Goal: Transaction & Acquisition: Purchase product/service

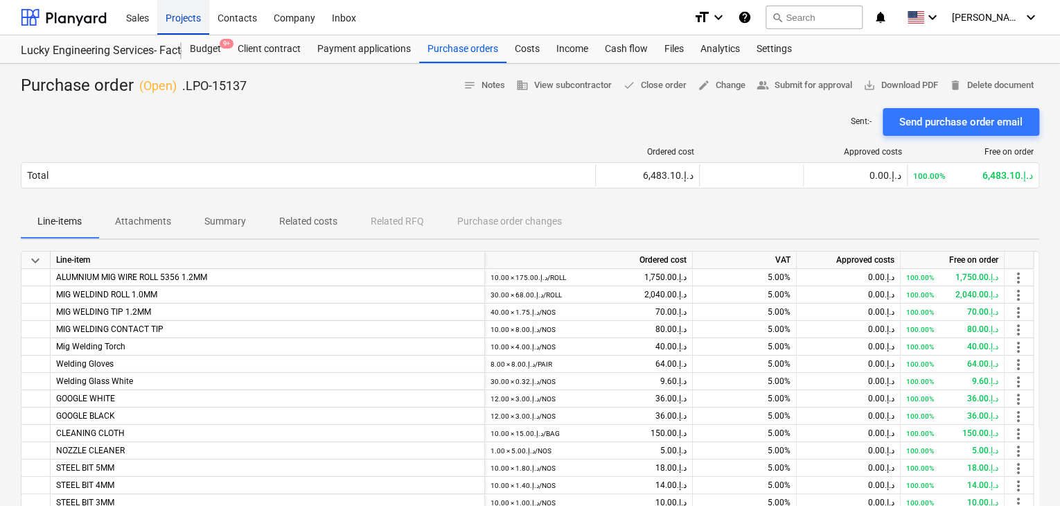
click at [206, 17] on div "Projects" at bounding box center [183, 16] width 52 height 35
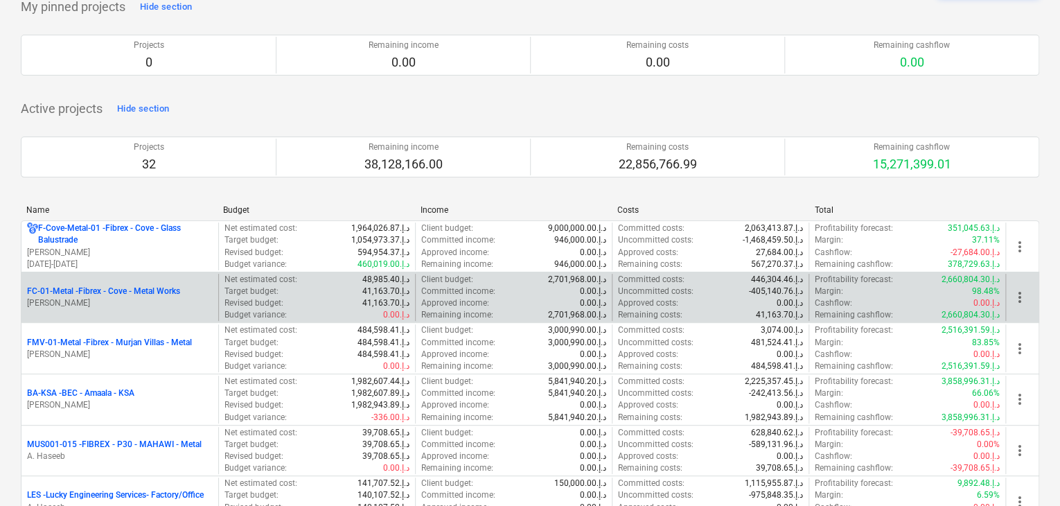
scroll to position [139, 0]
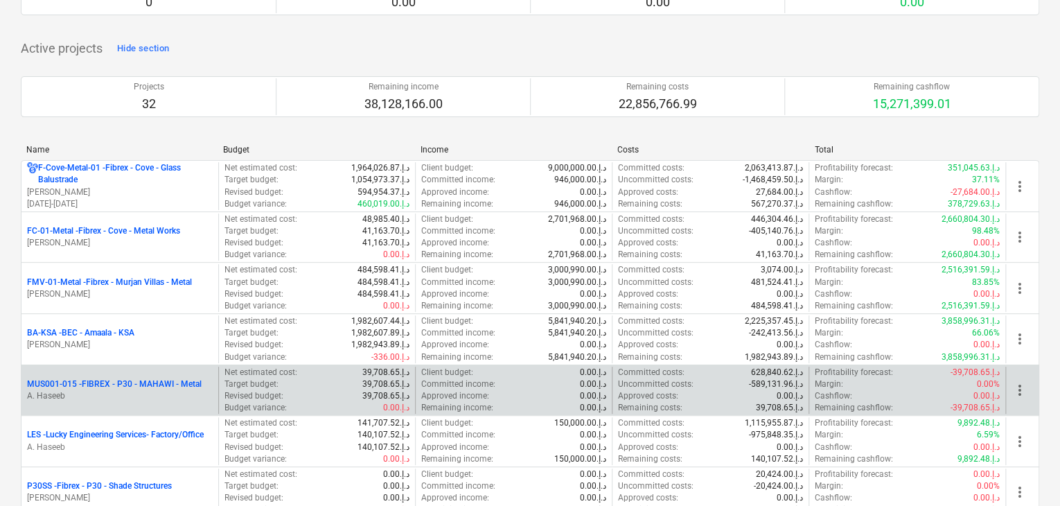
click at [80, 380] on p "MUS001-015 - FIBREX - P30 - MAHAWI - Metal" at bounding box center [114, 384] width 175 height 12
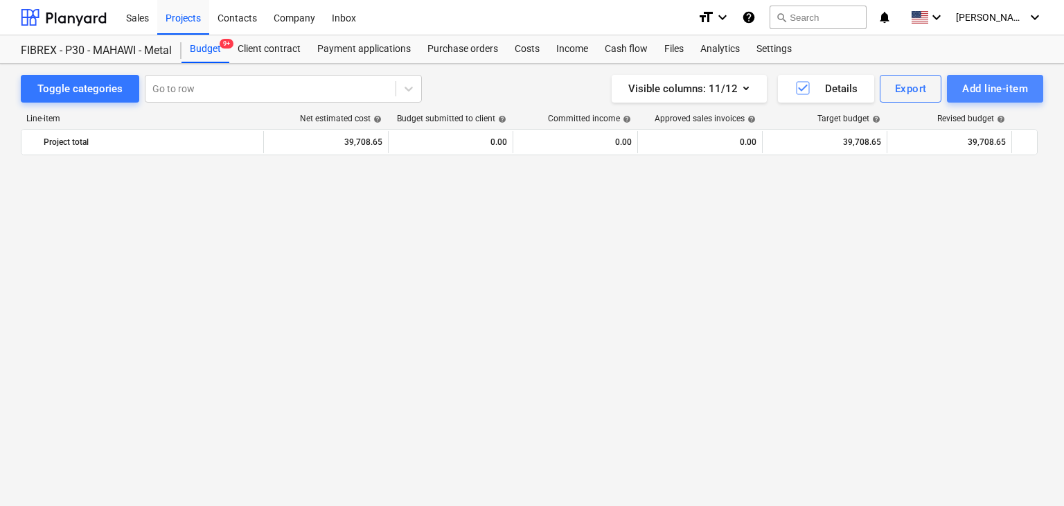
scroll to position [7957, 0]
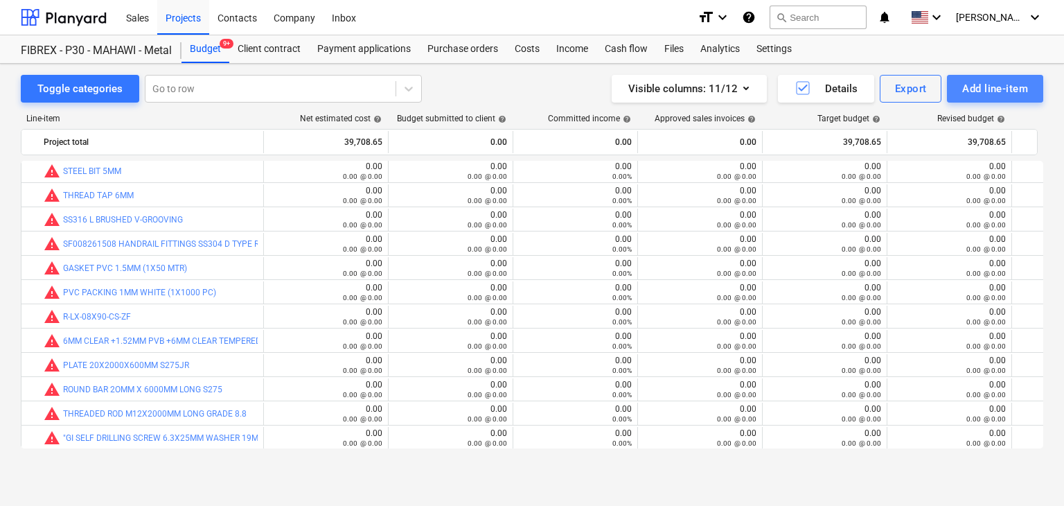
click at [989, 95] on div "Add line-item" at bounding box center [995, 89] width 66 height 18
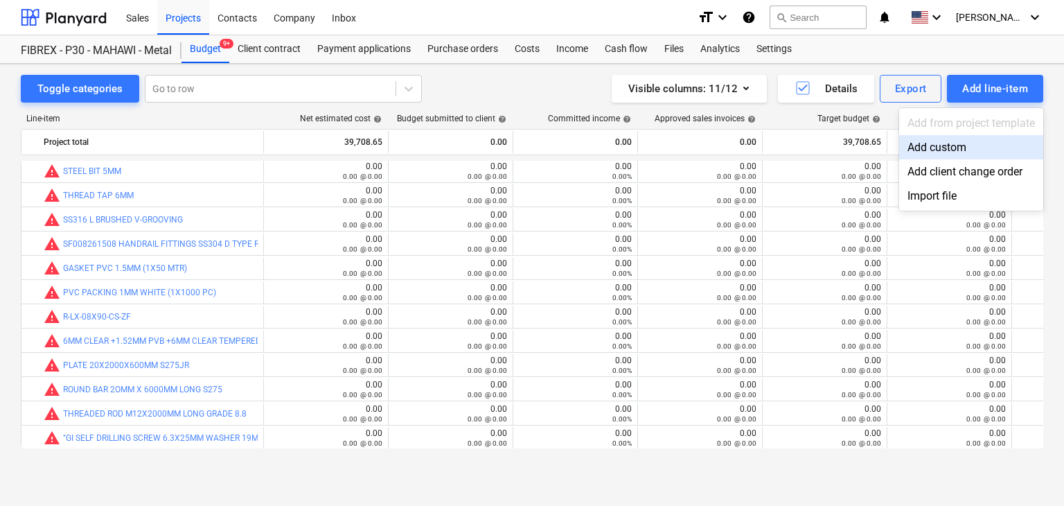
click at [937, 150] on div "Add custom" at bounding box center [971, 147] width 144 height 24
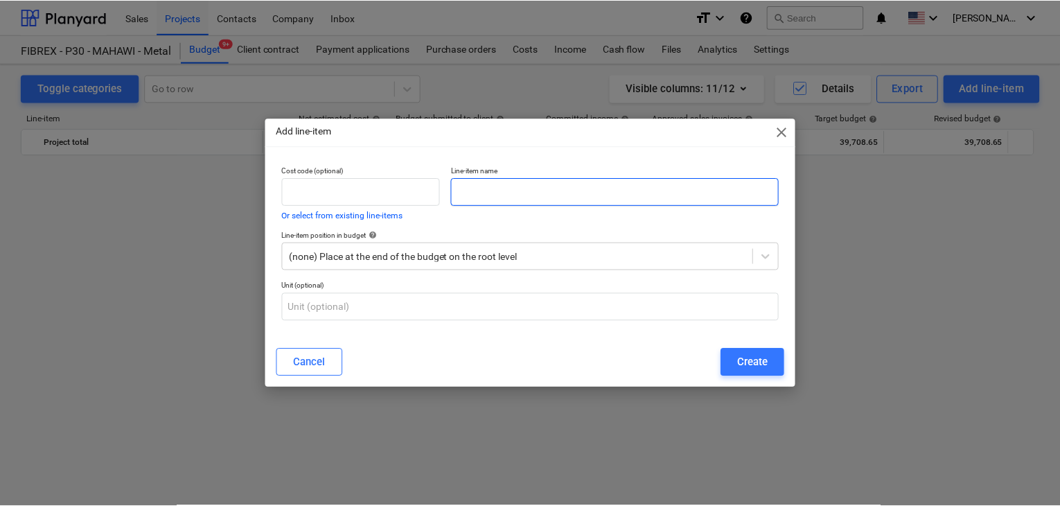
scroll to position [7957, 0]
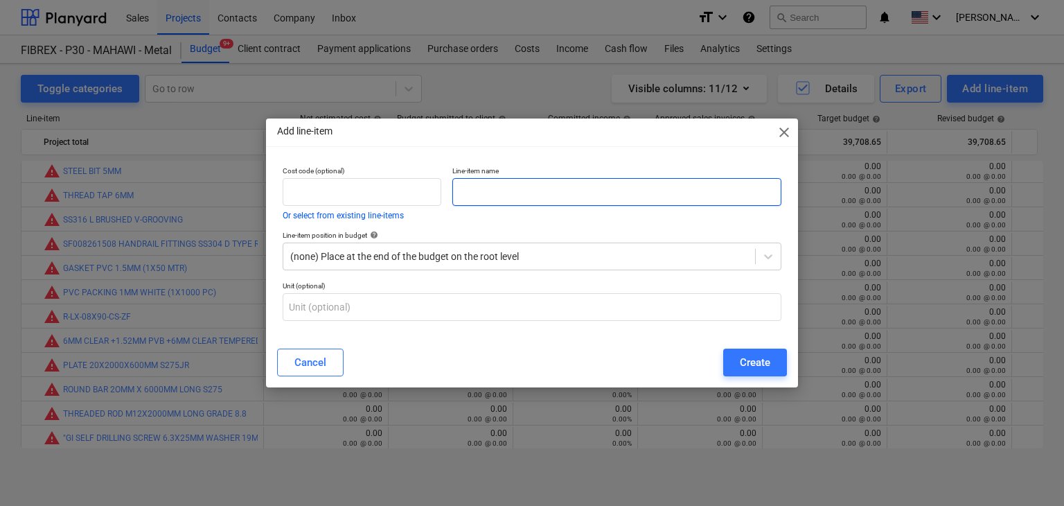
click at [501, 196] on input "text" at bounding box center [616, 192] width 329 height 28
paste input "D & D SIDE PULL LOCK WITH KEY"
type input "D & D SIDE PULL LOCK WITH KEY"
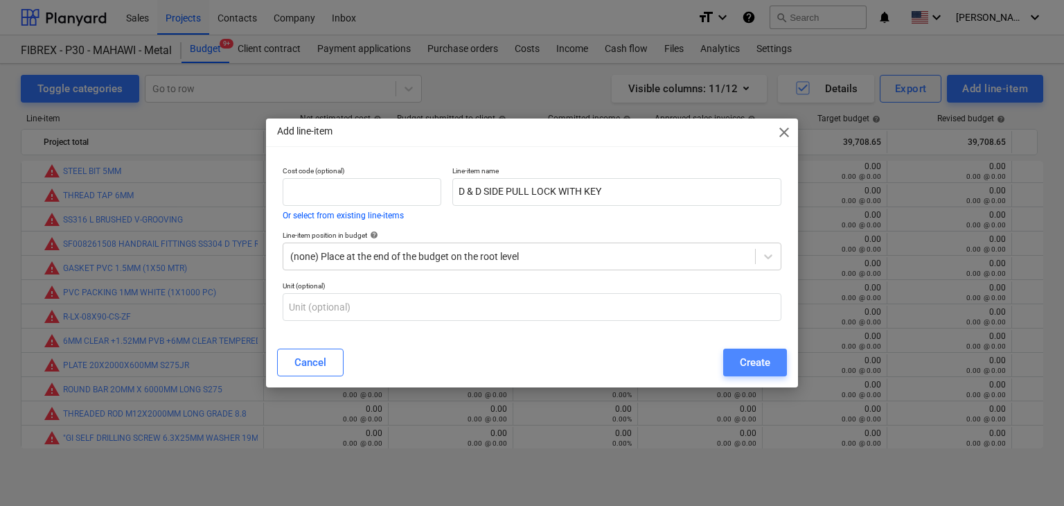
click at [761, 370] on div "Create" at bounding box center [755, 362] width 30 height 18
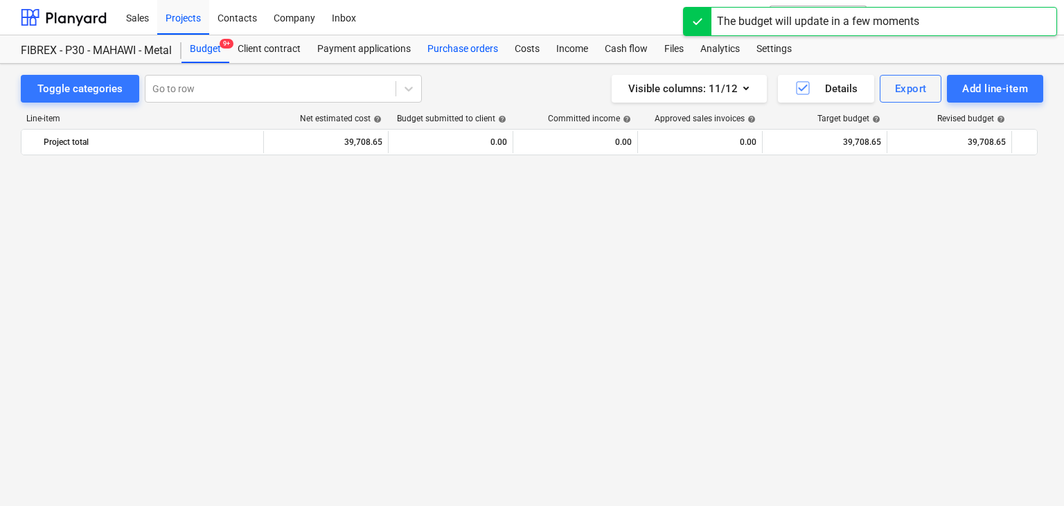
click at [446, 46] on div "Purchase orders" at bounding box center [462, 49] width 87 height 28
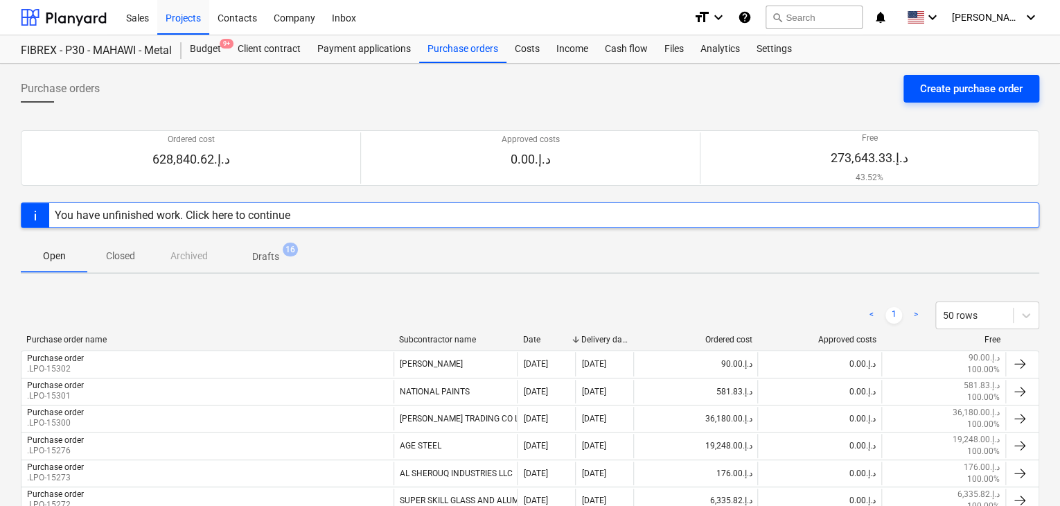
click at [947, 91] on div "Create purchase order" at bounding box center [971, 89] width 103 height 18
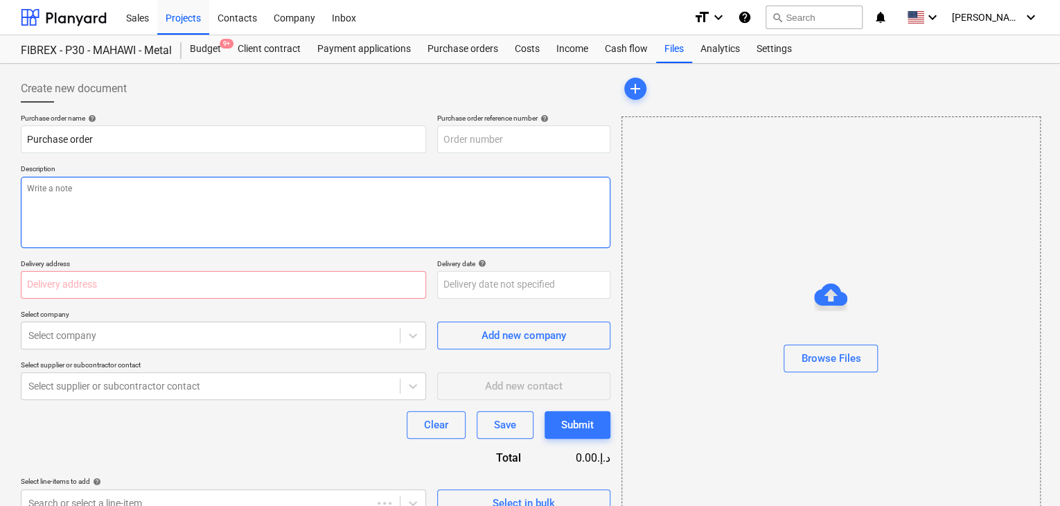
click at [465, 200] on textarea at bounding box center [316, 212] width 590 height 71
type textarea "x"
type input "MUS001-015-PO-261"
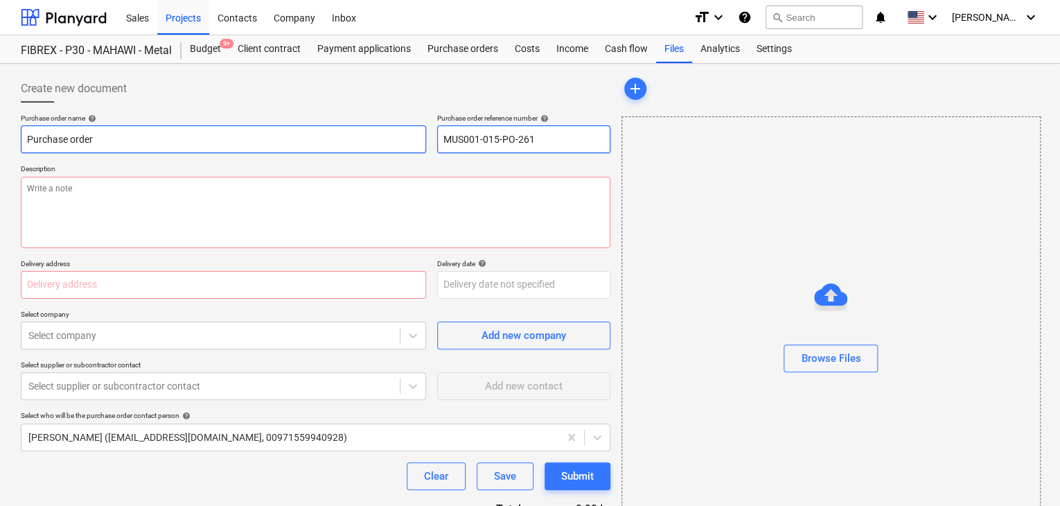
drag, startPoint x: 532, startPoint y: 139, endPoint x: 403, endPoint y: 133, distance: 129.0
click at [403, 133] on div "Purchase order name help Purchase order Purchase order reference number help MU…" at bounding box center [316, 133] width 590 height 39
type textarea "x"
type input "."
type textarea "x"
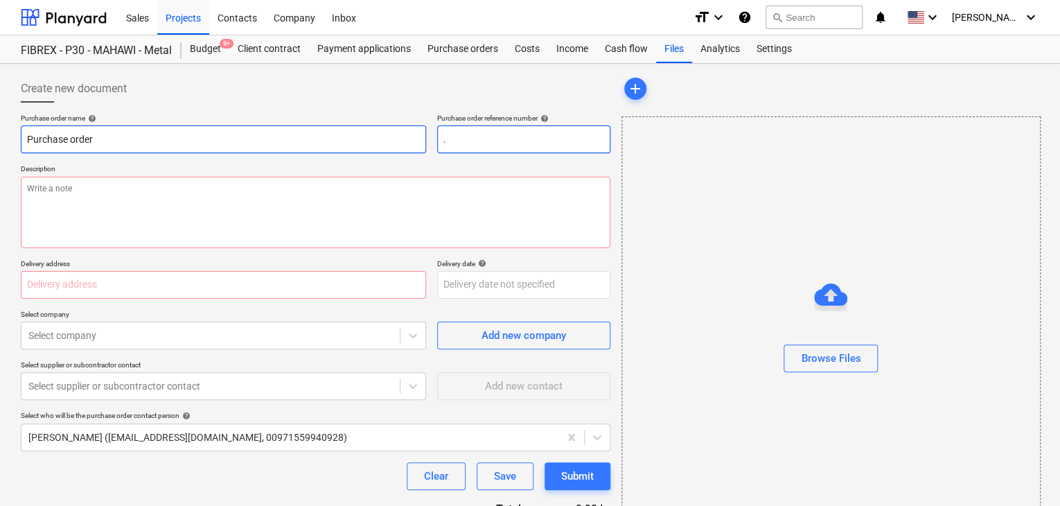
type input ".L"
type textarea "x"
type input ".LP"
type textarea "x"
type input ".LPO"
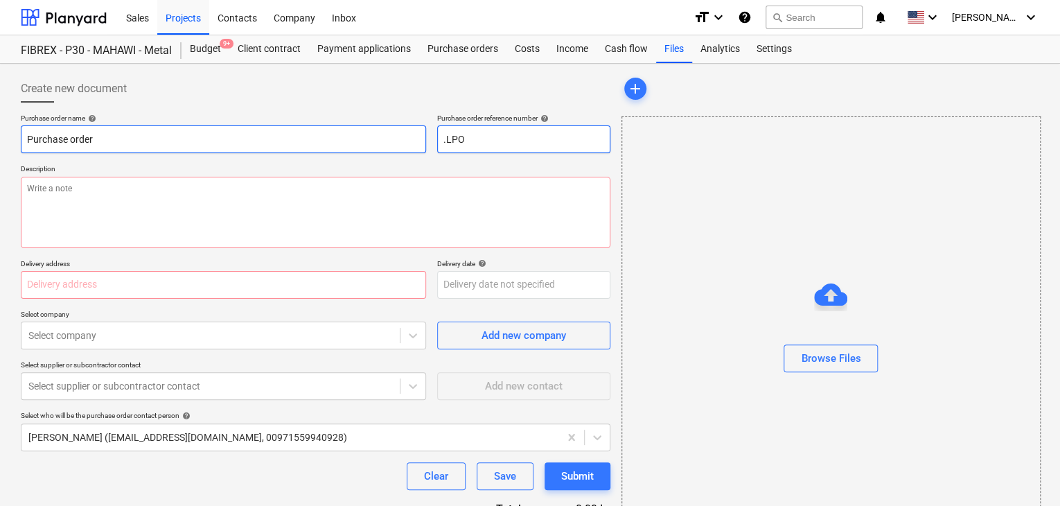
type textarea "x"
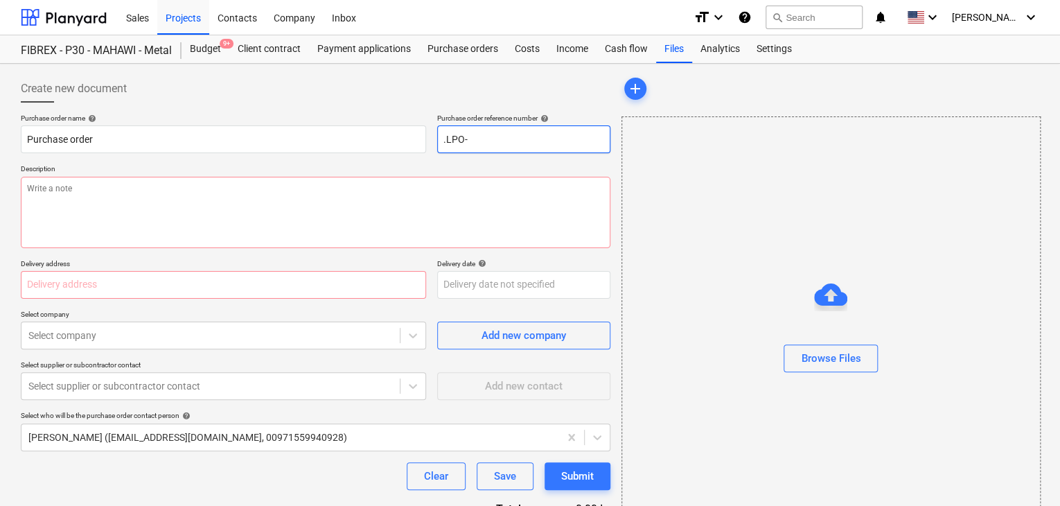
type input ".LPO-"
type textarea "x"
type input ".LPO-1"
type textarea "x"
type input ".LPO-15"
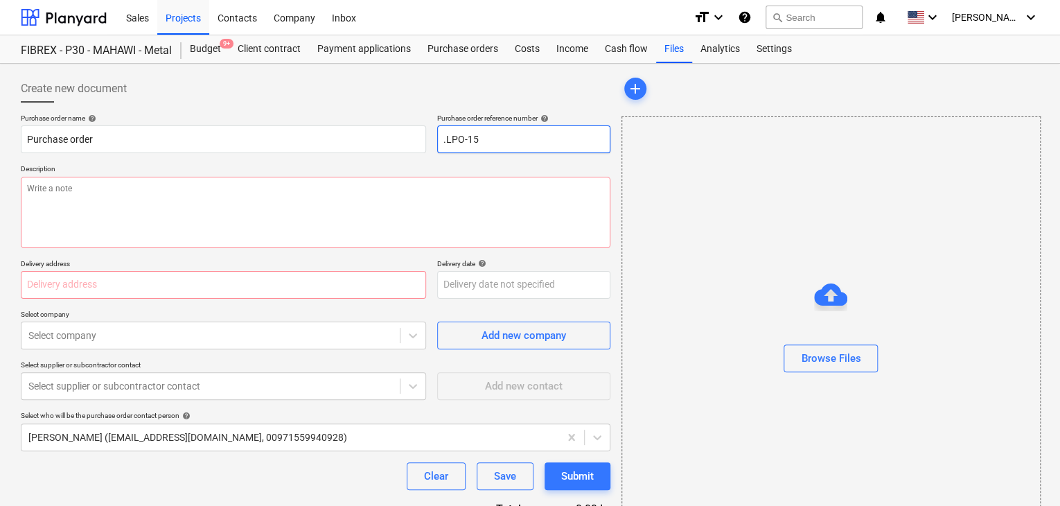
type textarea "x"
type input ".LPO-153"
type textarea "x"
type input ".LPO-1530"
type textarea "x"
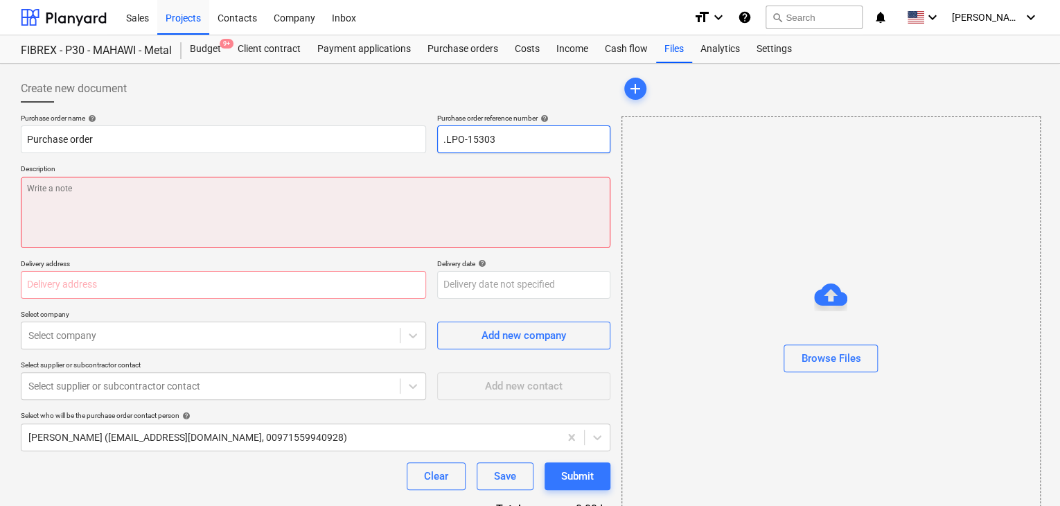
type input ".LPO-15303"
click at [141, 221] on textarea at bounding box center [316, 212] width 590 height 71
type textarea "x"
type textarea "1"
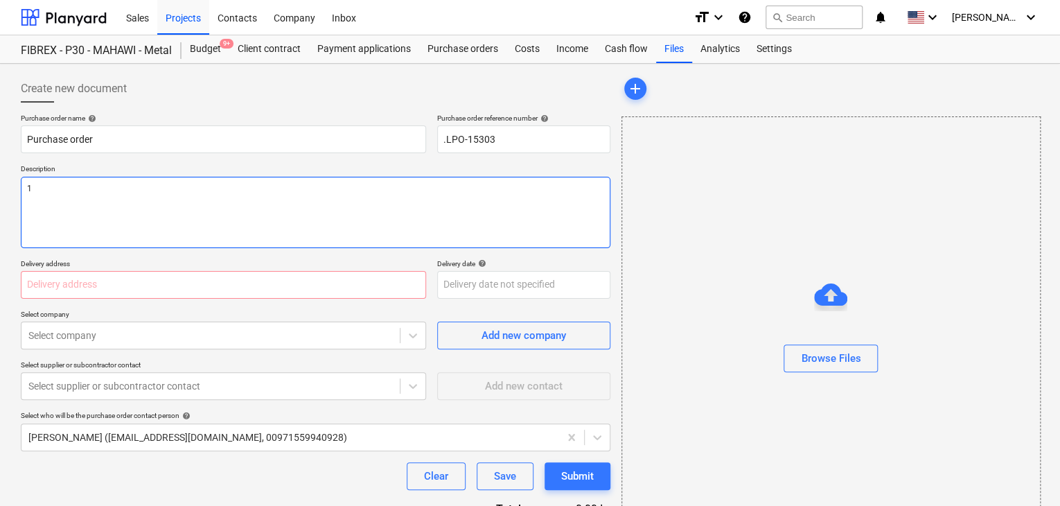
type textarea "x"
type textarea "13"
type textarea "x"
type textarea "13/"
type textarea "x"
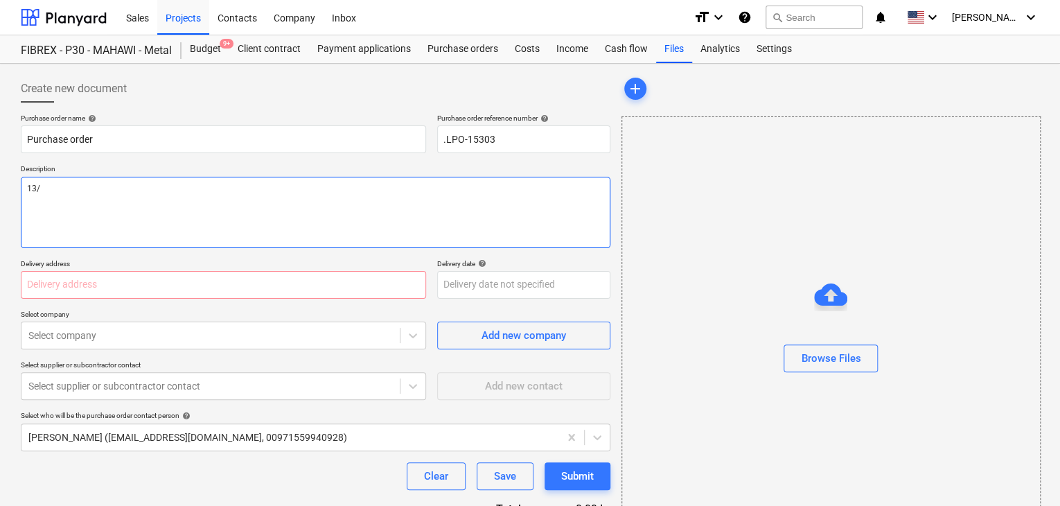
type textarea "13/A"
type textarea "x"
type textarea "13/AU"
type textarea "x"
type textarea "13/AUG"
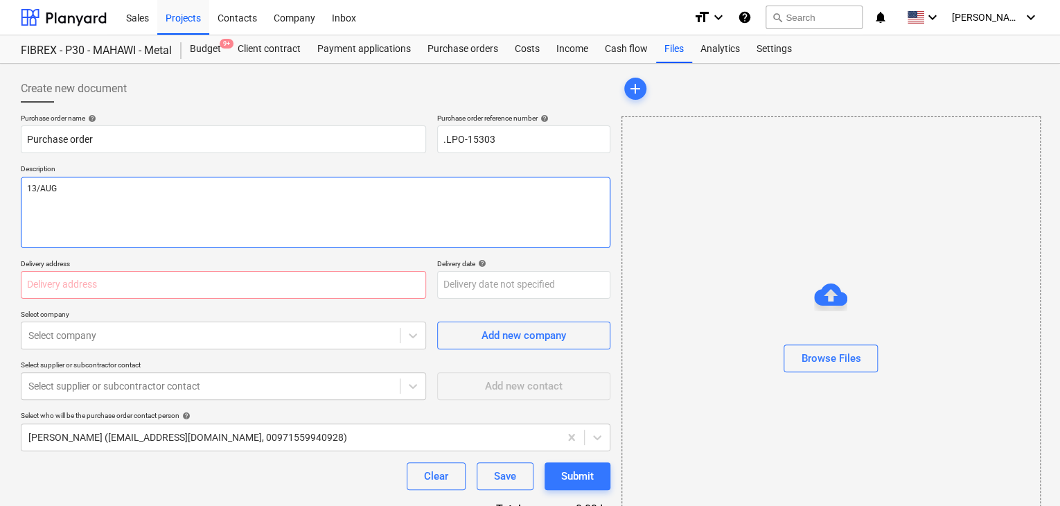
type textarea "x"
type textarea "13/AUG/"
type textarea "x"
type textarea "13/[DATE]"
type textarea "x"
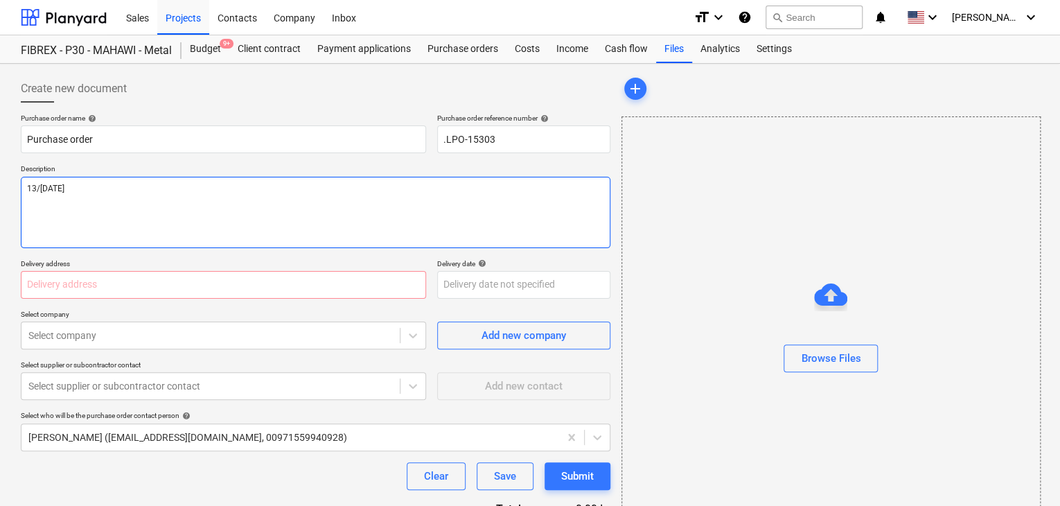
type textarea "[DATE]"
type textarea "x"
type textarea "[DATE]"
type textarea "x"
type textarea "[DATE]"
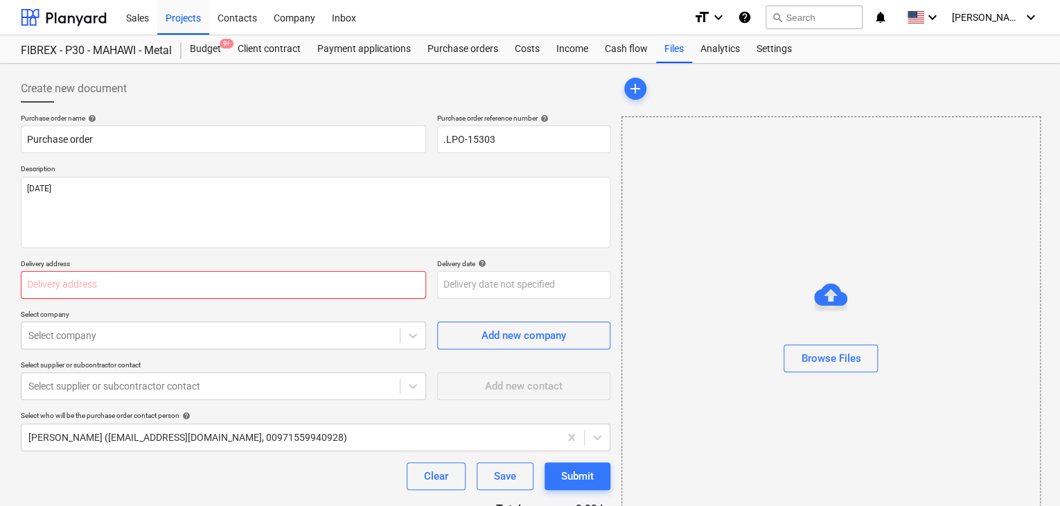
click at [29, 279] on input "text" at bounding box center [223, 285] width 405 height 28
type textarea "x"
type input "L"
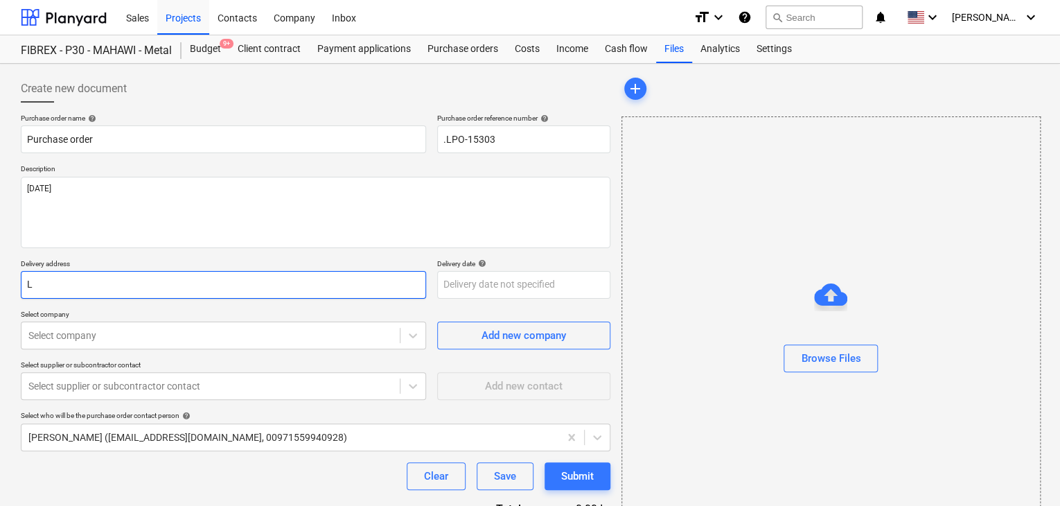
type textarea "x"
type input "LU"
type textarea "x"
type input "LUC"
type textarea "x"
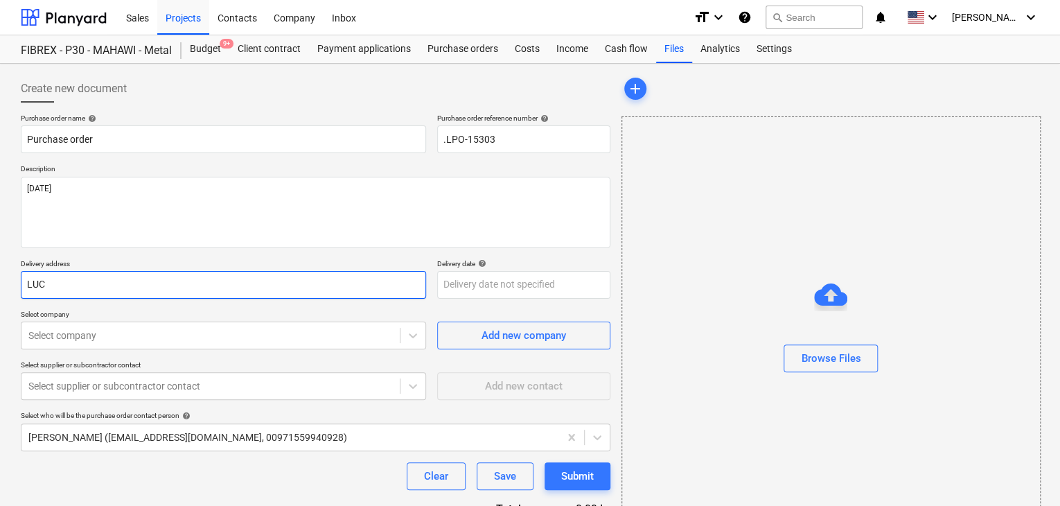
type input "LUCK"
type textarea "x"
type input "LUCKY"
type textarea "x"
type input "LUCKY"
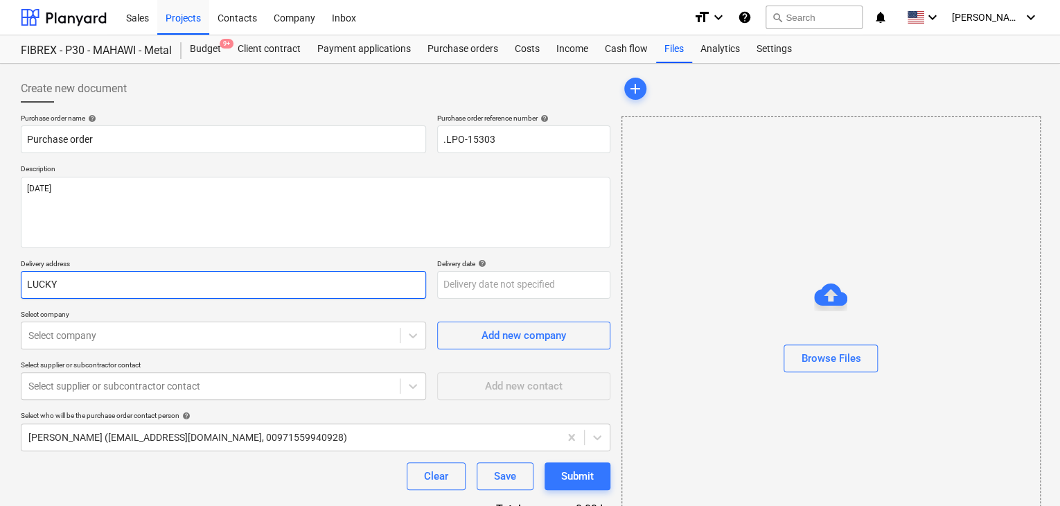
type textarea "x"
type input "LUCKY EN"
type textarea "x"
type input "LUCKY ENG"
type textarea "x"
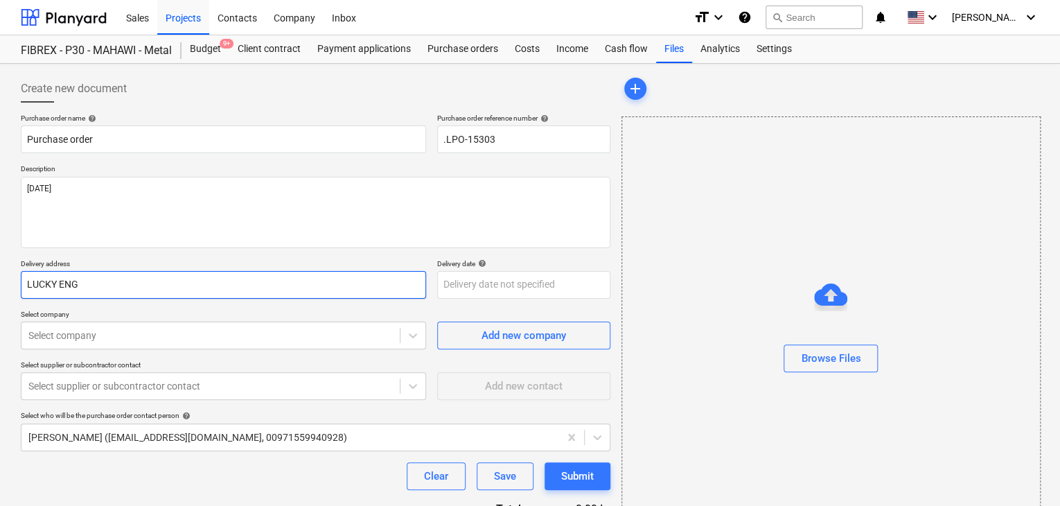
type input "LUCKY ENGI"
type textarea "x"
type input "LUCKY ENGINE"
type textarea "x"
type input "LUCKY ENGINEE"
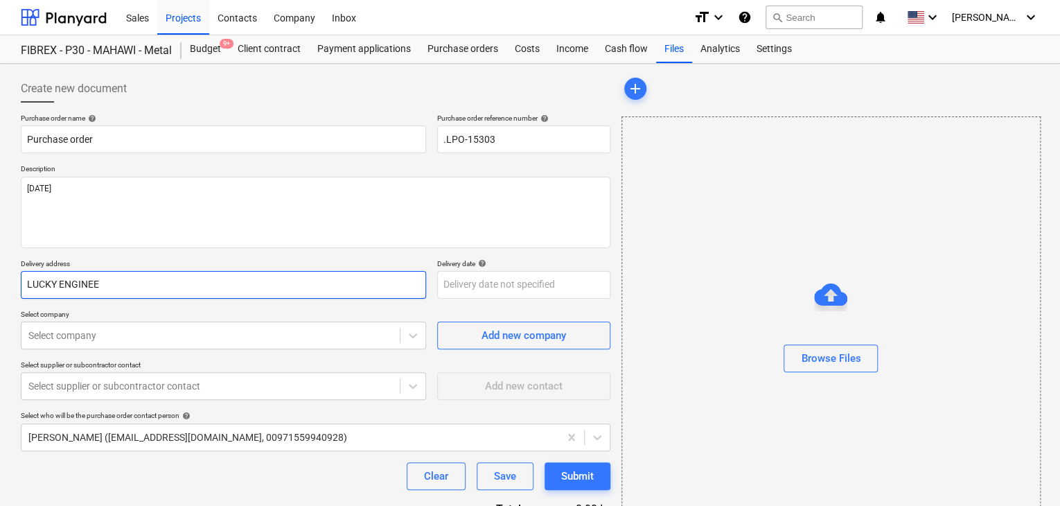
type textarea "x"
type input "LUCKY ENGINEER"
type textarea "x"
type input "LUCKY ENGINEERI"
type textarea "x"
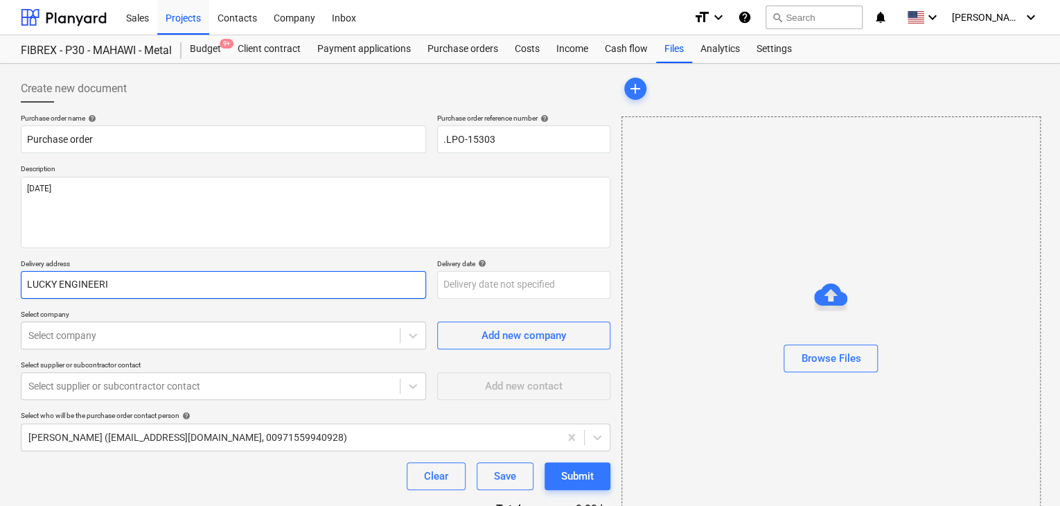
type input "LUCKY ENGINEERIN"
type textarea "x"
type input "LUCKY ENGINEERING"
type textarea "x"
type input "LUCKY ENGINEERING"
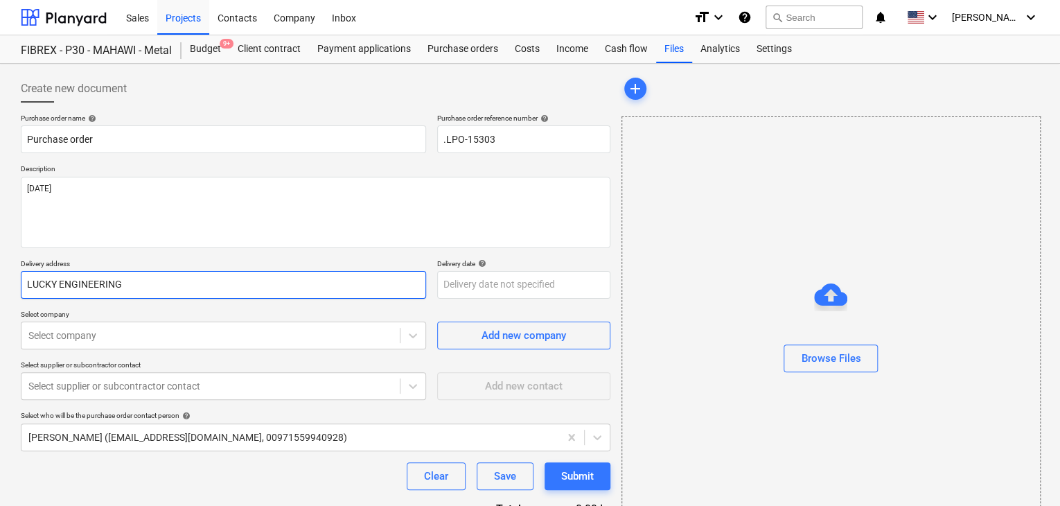
type textarea "x"
type input "LUCKY ENGINEERING S"
type textarea "x"
type input "LUCKY ENGINEERING SE"
type textarea "x"
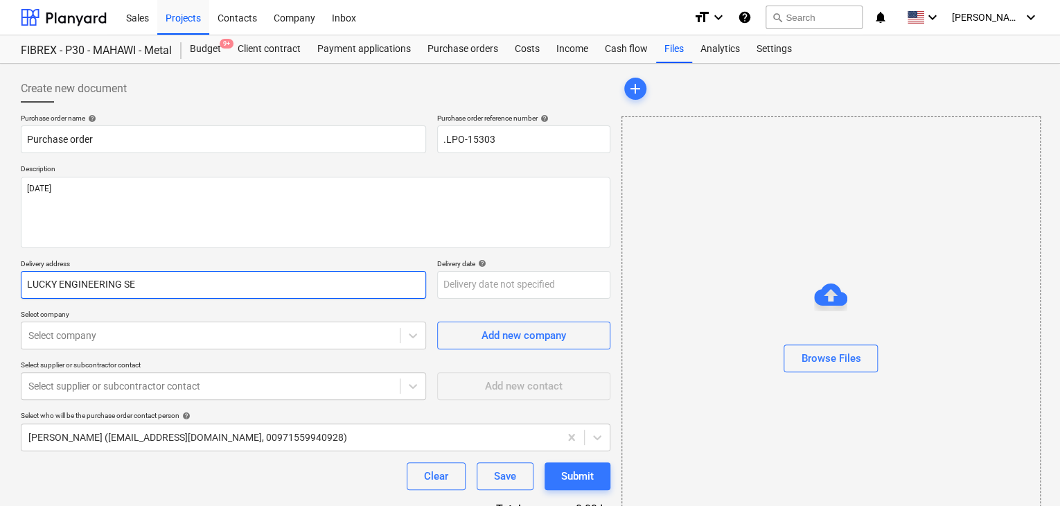
type input "LUCKY ENGINEERING SER"
type textarea "x"
type input "LUCKY ENGINEERING SERV"
type textarea "x"
type input "LUCKY ENGINEERING SERVI"
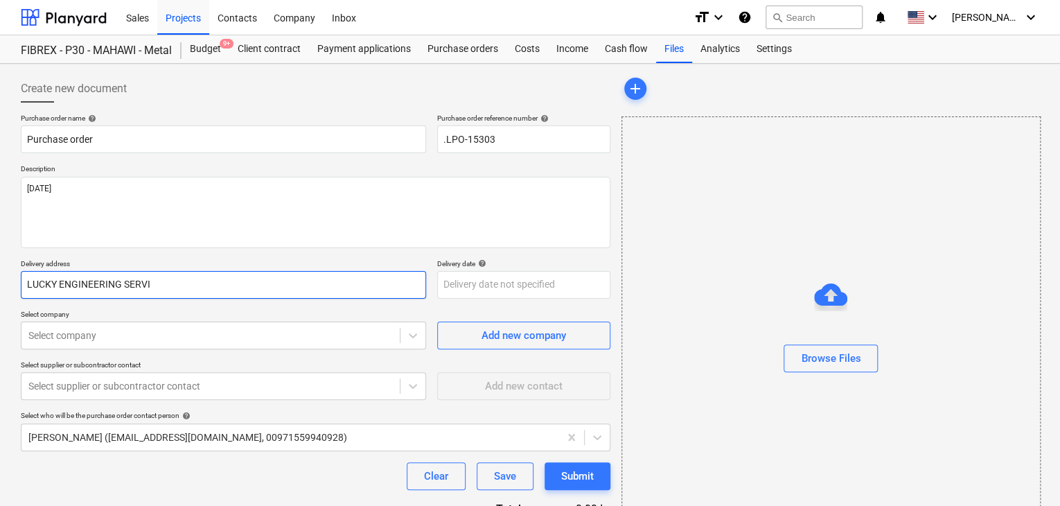
type textarea "x"
type input "LUCKY ENGINEERING SERVIC"
type textarea "x"
type input "LUCKY ENGINEERING SERVICE"
type textarea "x"
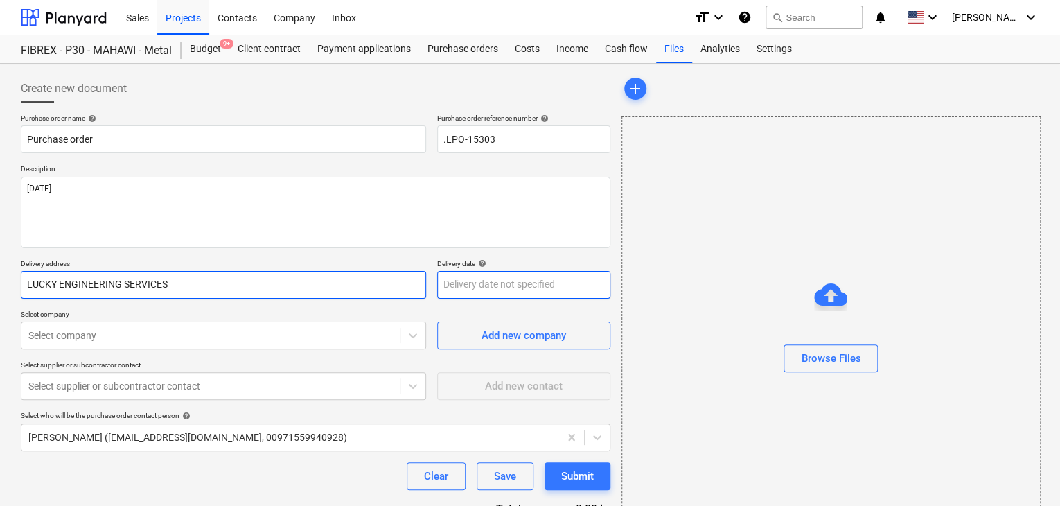
type input "LUCKY ENGINEERING SERVICES"
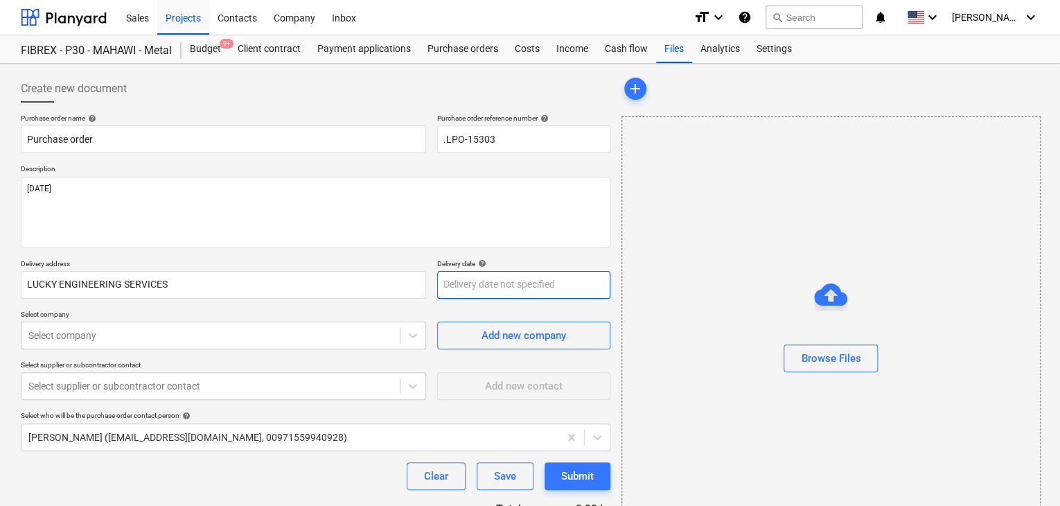
click at [471, 282] on body "Sales Projects Contacts Company Inbox format_size keyboard_arrow_down help sear…" at bounding box center [530, 253] width 1060 height 506
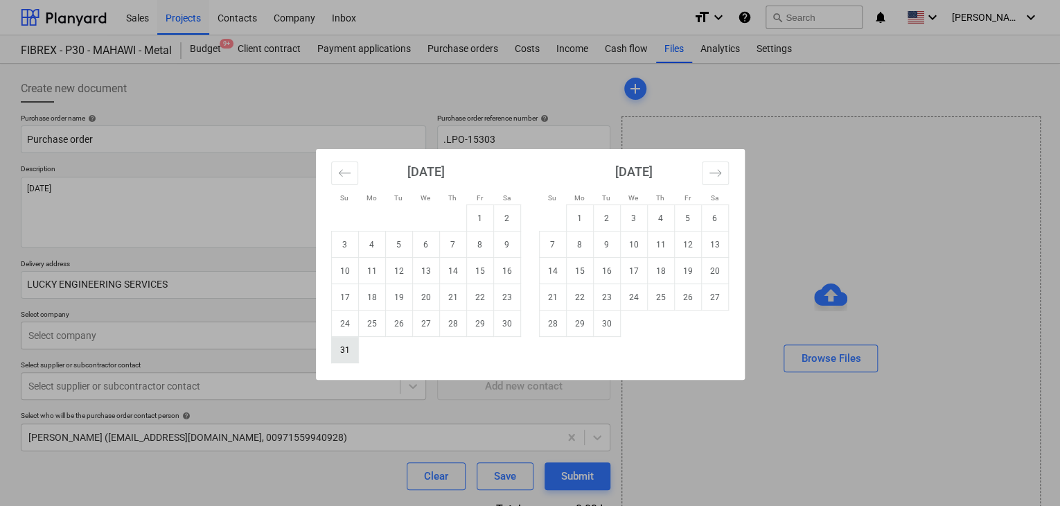
click at [350, 349] on td "31" at bounding box center [344, 350] width 27 height 26
type textarea "x"
type input "[DATE]"
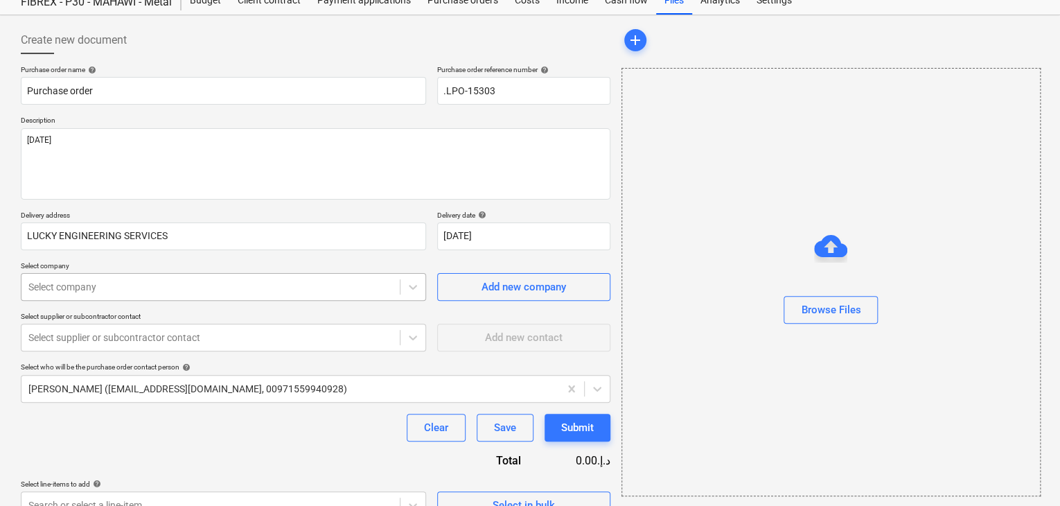
click at [70, 341] on body "Sales Projects Contacts Company Inbox format_size keyboard_arrow_down help sear…" at bounding box center [530, 204] width 1060 height 506
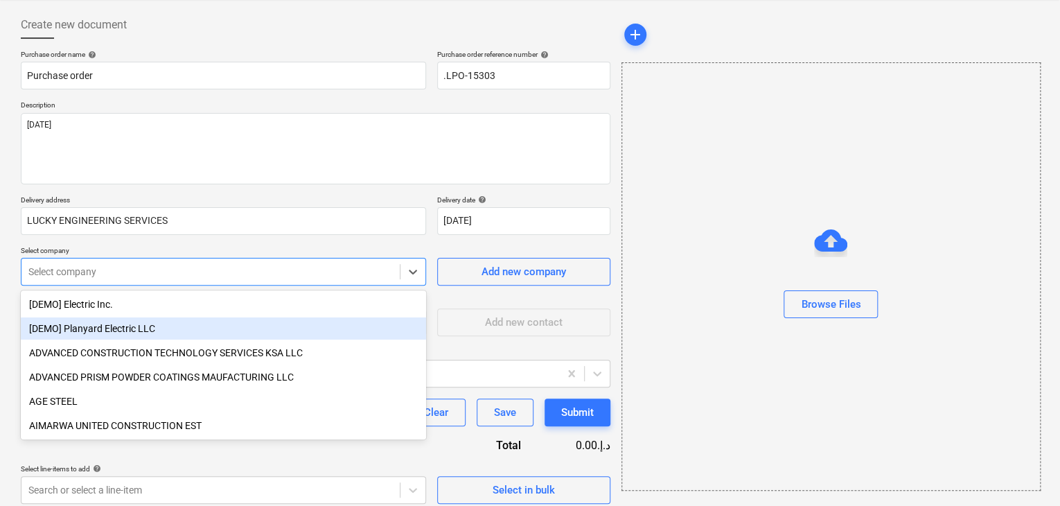
scroll to position [64, 0]
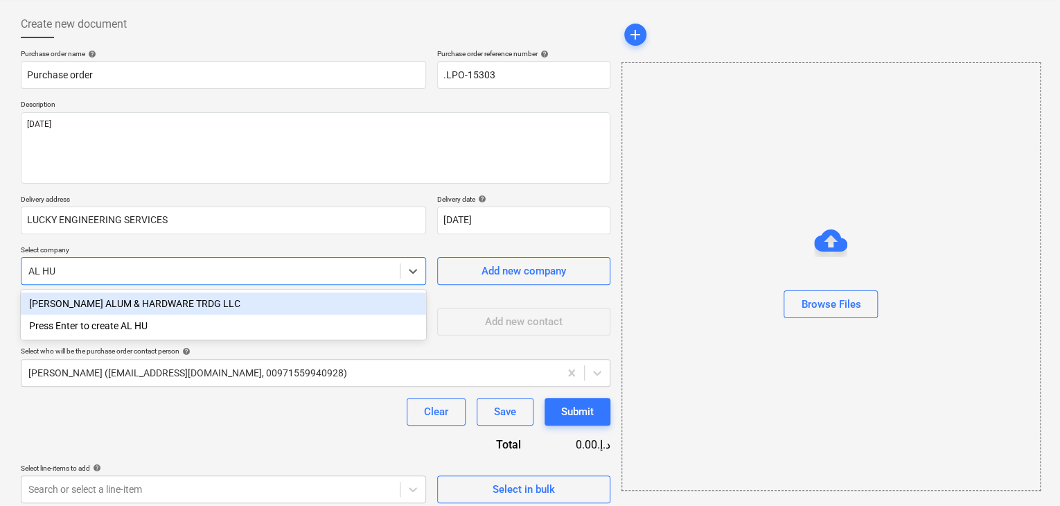
type input "AL HUT"
click at [123, 303] on div "[PERSON_NAME] ALUM & HARDWARE TRDG LLC" at bounding box center [223, 303] width 405 height 22
type textarea "x"
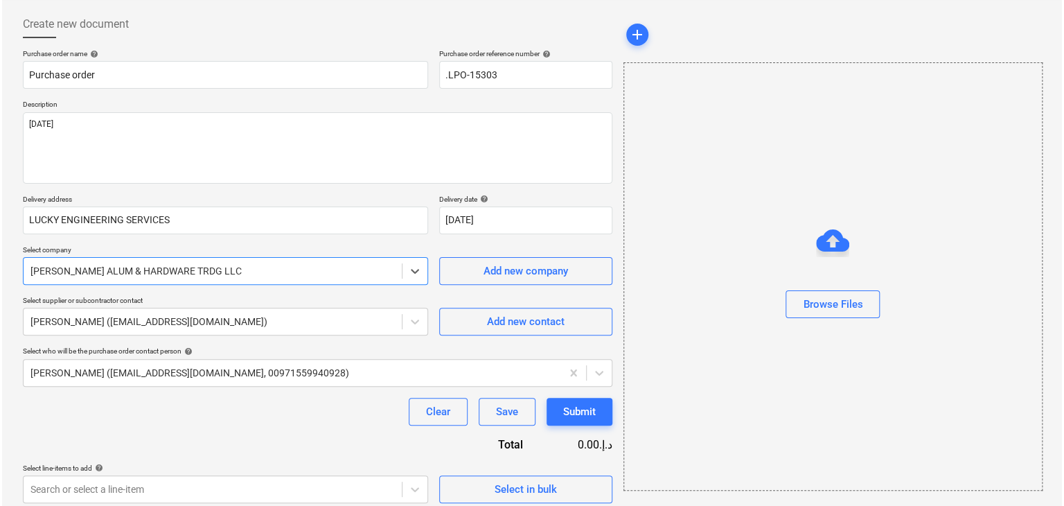
scroll to position [72, 0]
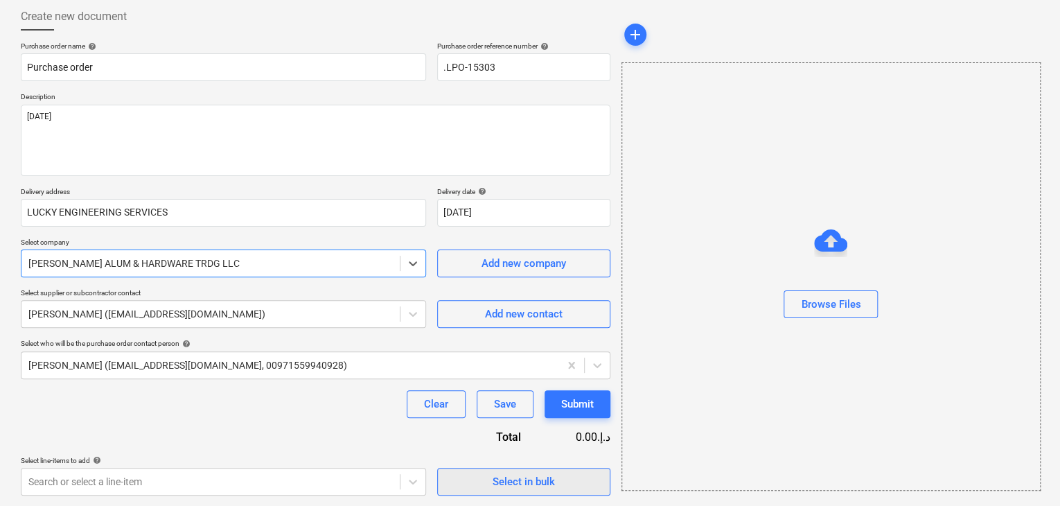
click at [457, 491] on button "Select in bulk" at bounding box center [523, 482] width 173 height 28
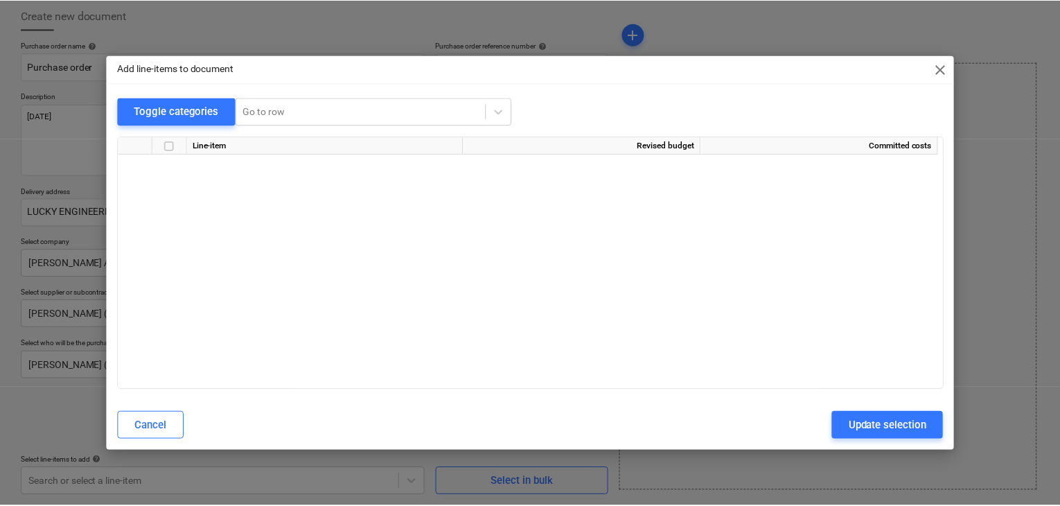
scroll to position [5673, 0]
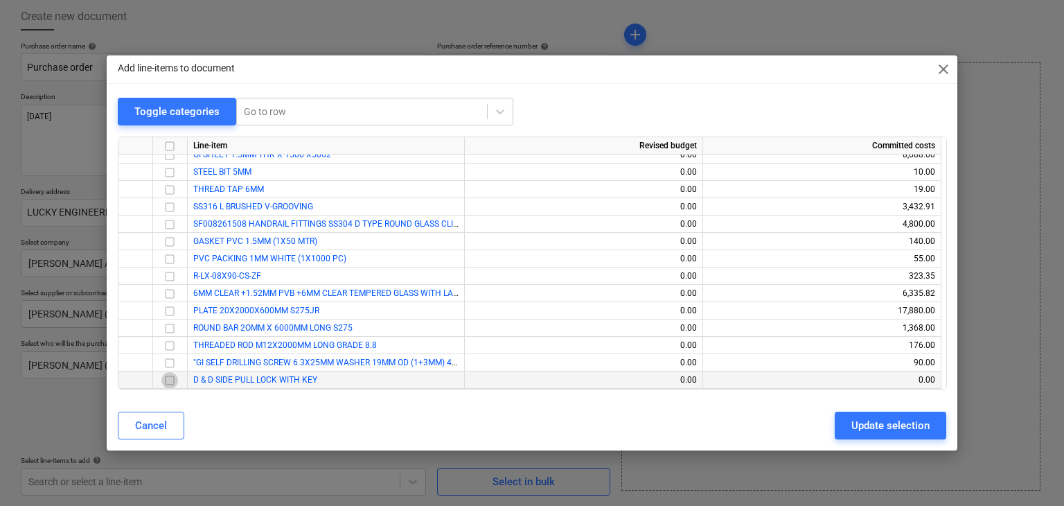
click at [170, 385] on input "checkbox" at bounding box center [169, 380] width 17 height 17
click at [855, 421] on div "Update selection" at bounding box center [891, 425] width 78 height 18
type textarea "x"
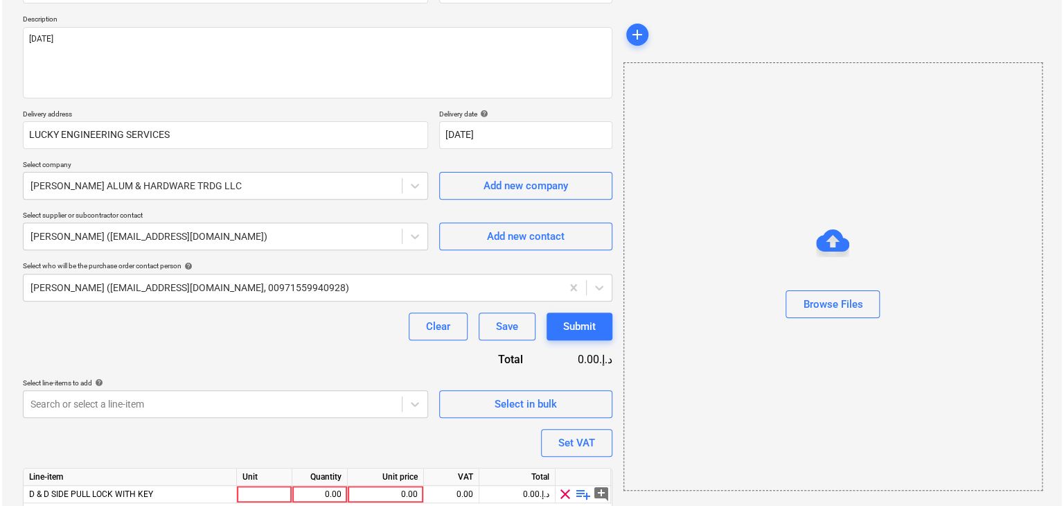
scroll to position [202, 0]
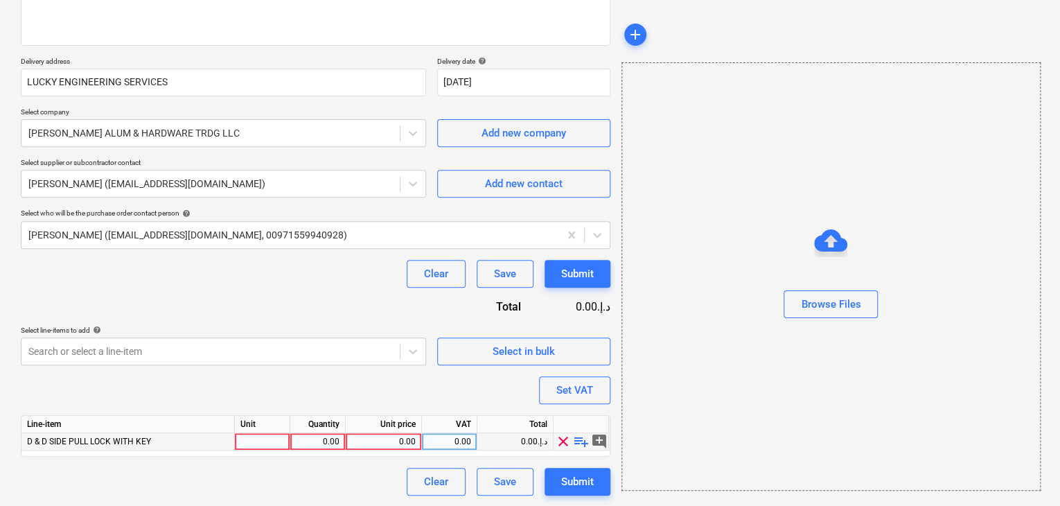
click at [271, 438] on div at bounding box center [262, 441] width 55 height 17
type input "NO"
type textarea "x"
click at [322, 439] on div "0.00" at bounding box center [318, 441] width 44 height 17
type input "1"
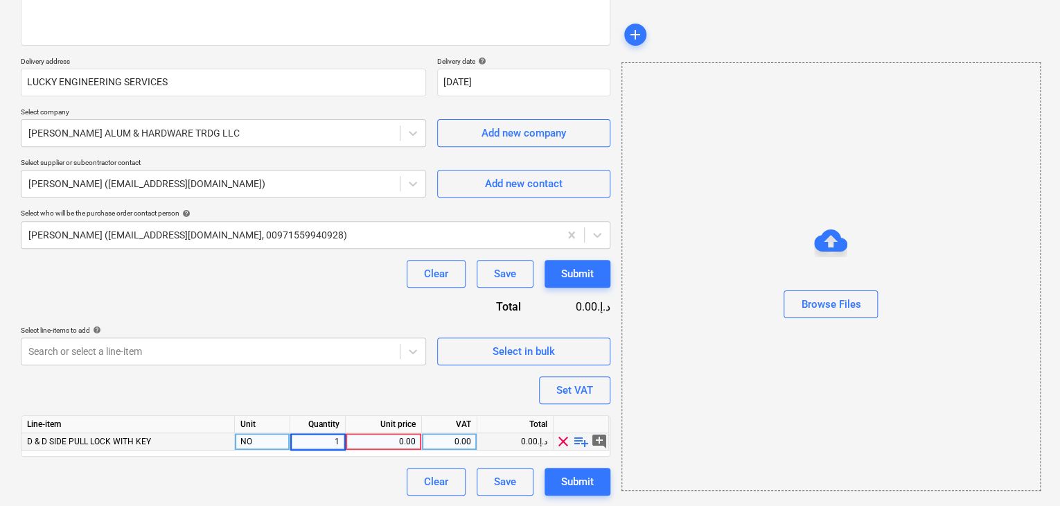
type textarea "x"
click at [374, 433] on div "0.00" at bounding box center [383, 441] width 64 height 17
type input "145"
type textarea "x"
click at [759, 393] on div "Browse Files" at bounding box center [831, 276] width 419 height 428
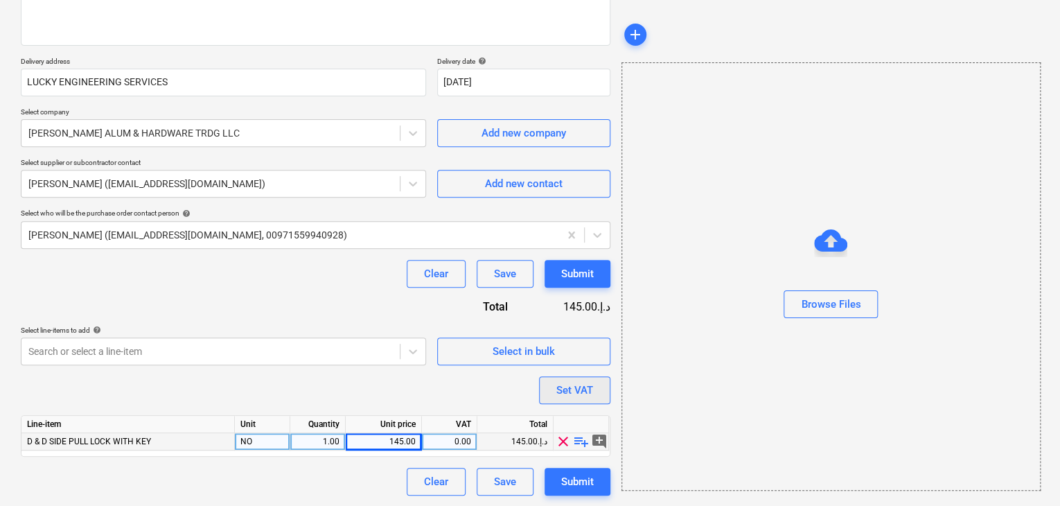
click at [593, 390] on button "Set VAT" at bounding box center [574, 390] width 71 height 28
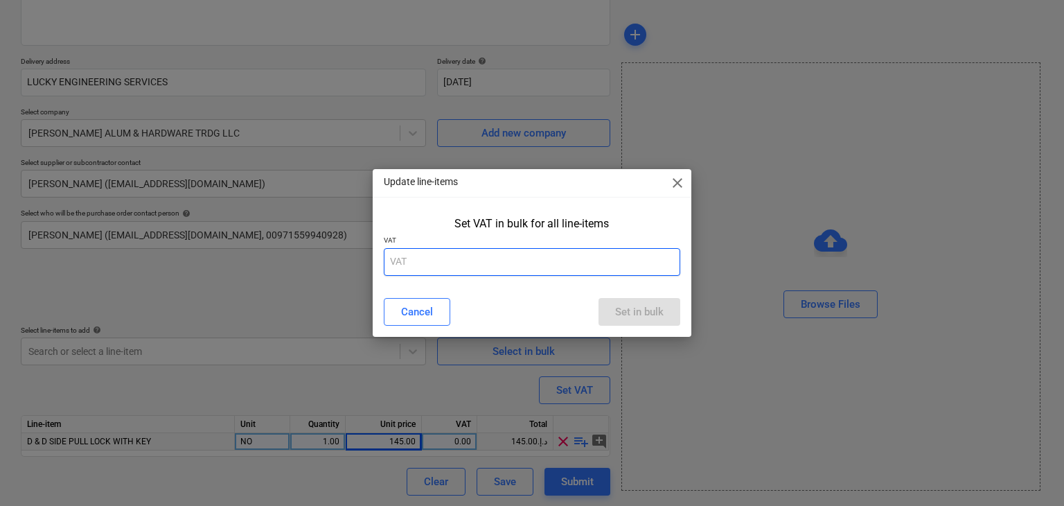
click at [481, 263] on input "text" at bounding box center [532, 262] width 297 height 28
type input "5"
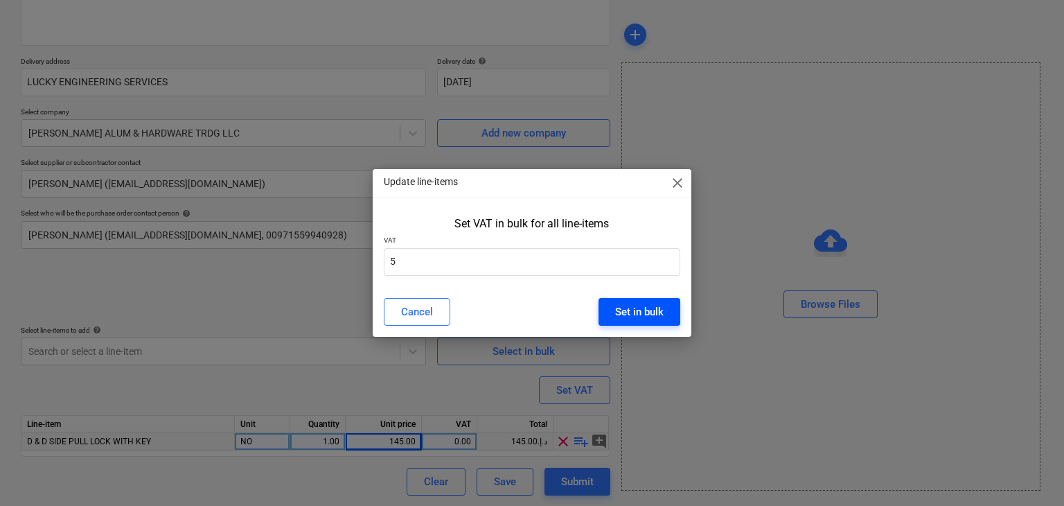
click at [634, 301] on button "Set in bulk" at bounding box center [640, 312] width 82 height 28
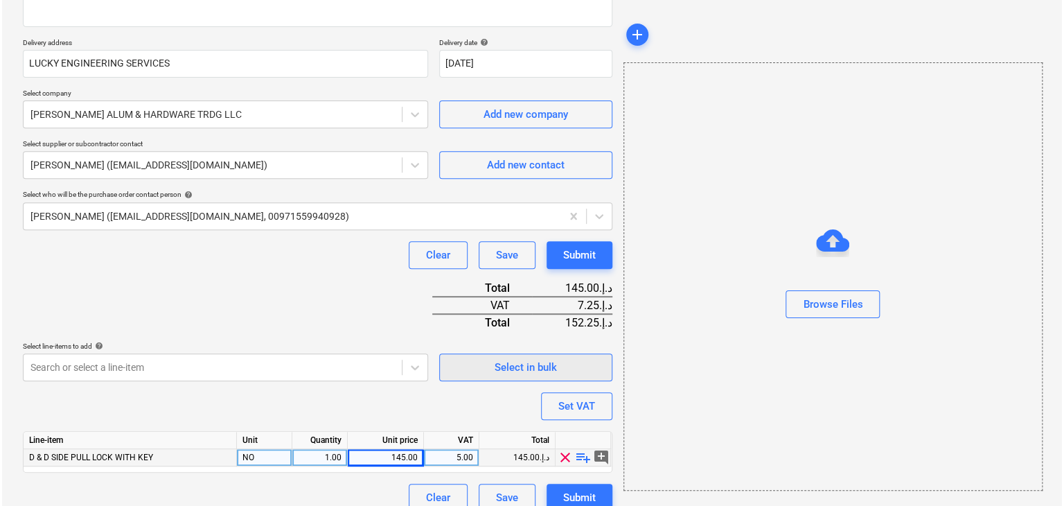
scroll to position [237, 0]
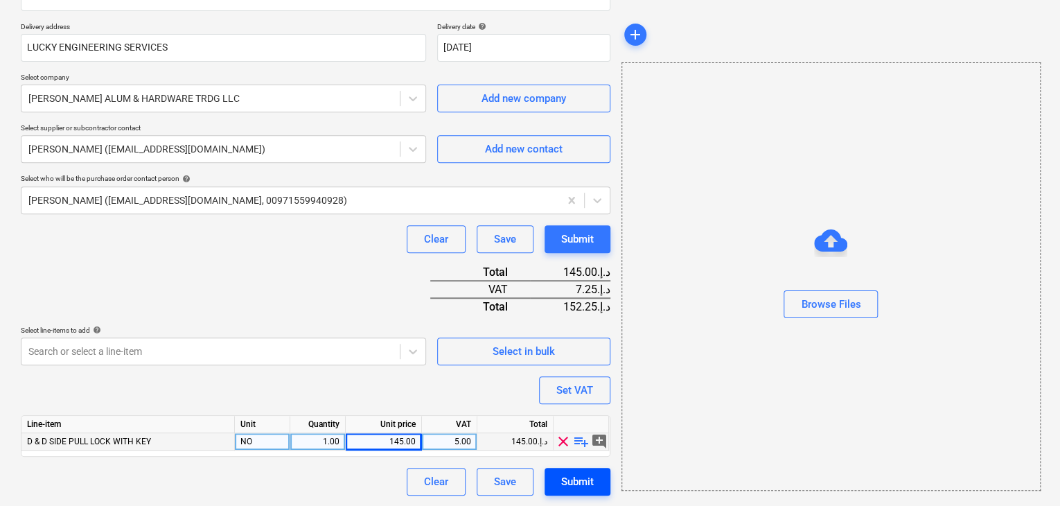
click at [585, 480] on div "Submit" at bounding box center [577, 482] width 33 height 18
type textarea "x"
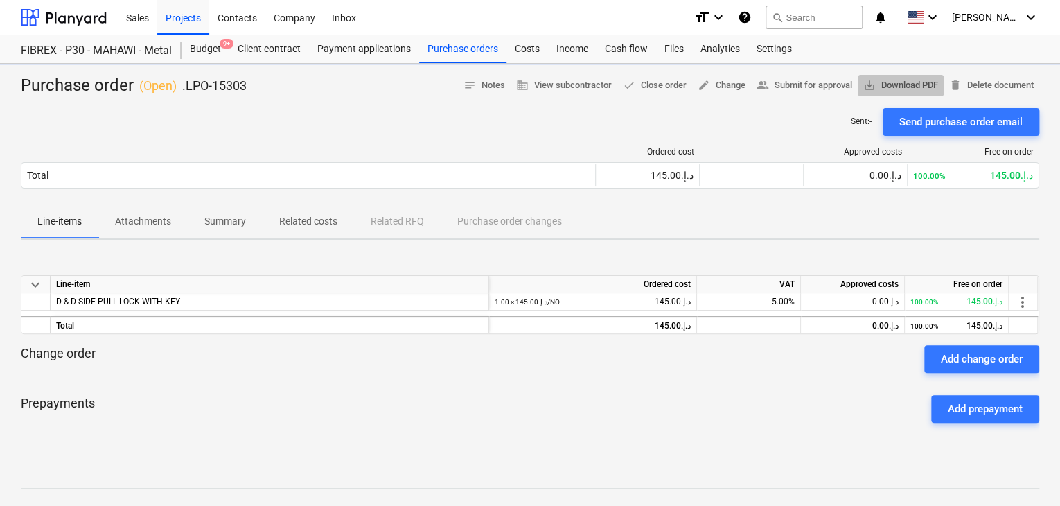
click at [892, 84] on span "save_alt Download PDF" at bounding box center [900, 86] width 75 height 16
click at [850, 10] on button "search Search" at bounding box center [814, 18] width 97 height 24
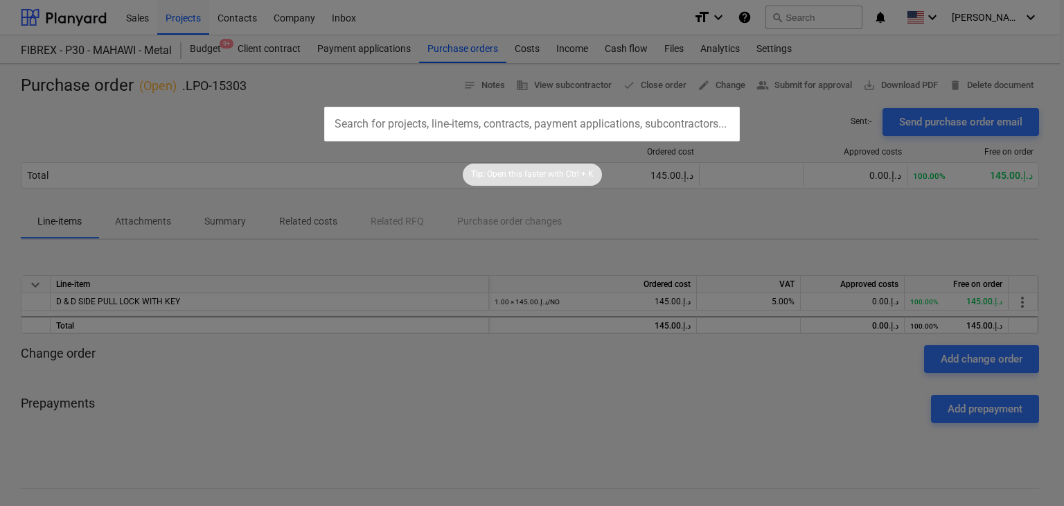
click at [436, 368] on div at bounding box center [532, 253] width 1064 height 506
